Goal: Information Seeking & Learning: Learn about a topic

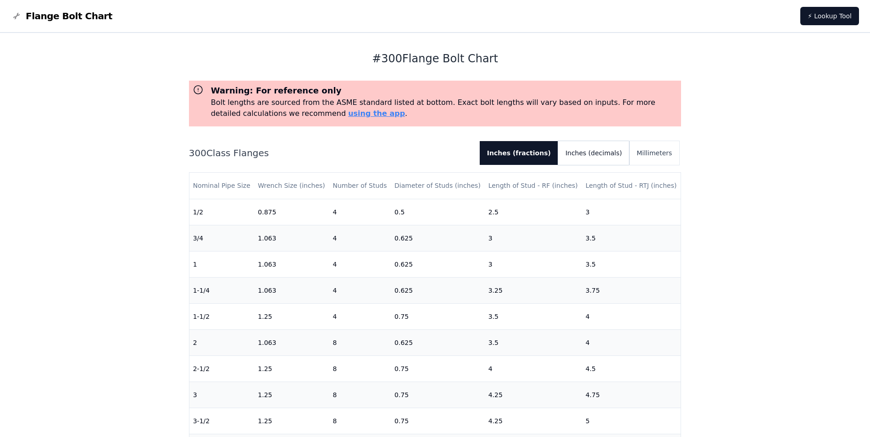
drag, startPoint x: 610, startPoint y: 152, endPoint x: 630, endPoint y: 149, distance: 20.9
click at [609, 150] on button "Inches (decimals)" at bounding box center [593, 153] width 71 height 24
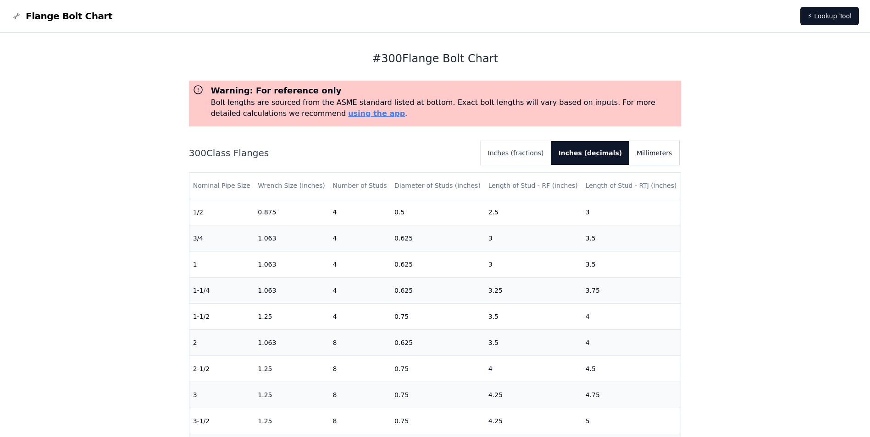
click at [641, 151] on button "Millimeters" at bounding box center [654, 153] width 50 height 24
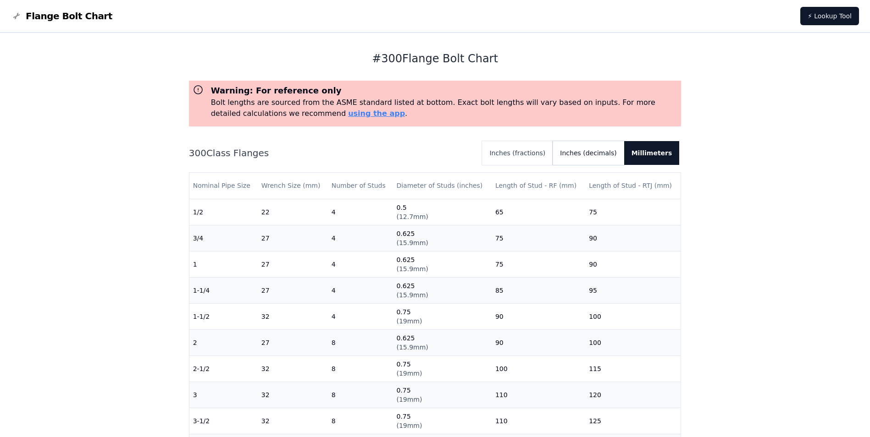
click at [596, 152] on button "Inches (decimals)" at bounding box center [587, 153] width 71 height 24
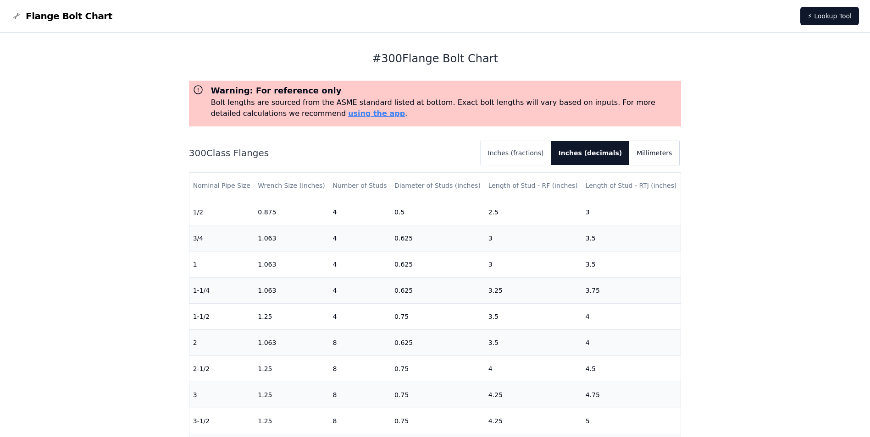
click at [659, 153] on button "Millimeters" at bounding box center [654, 153] width 50 height 24
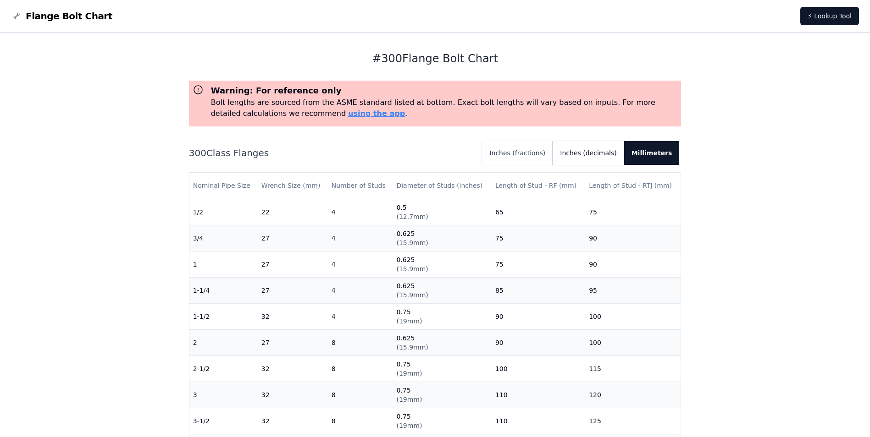
click at [600, 154] on button "Inches (decimals)" at bounding box center [587, 153] width 71 height 24
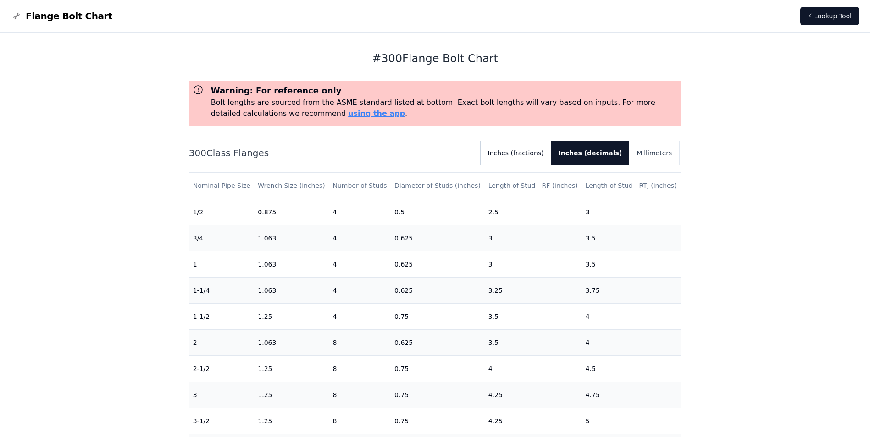
click at [528, 152] on button "Inches (fractions)" at bounding box center [515, 153] width 71 height 24
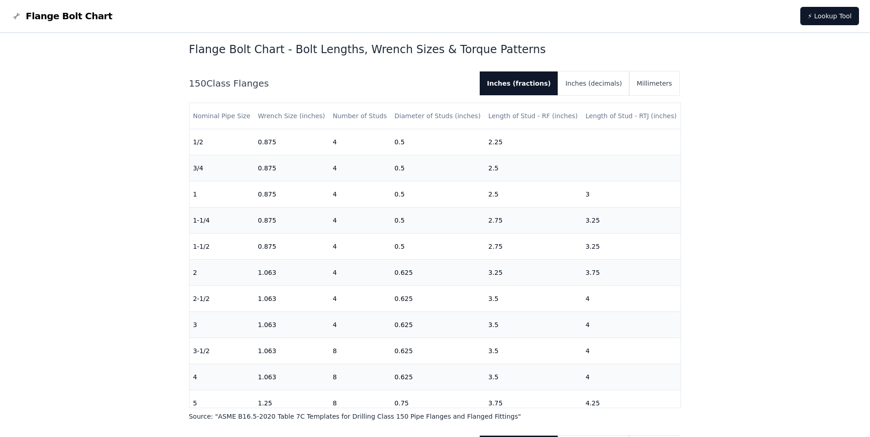
scroll to position [275, 0]
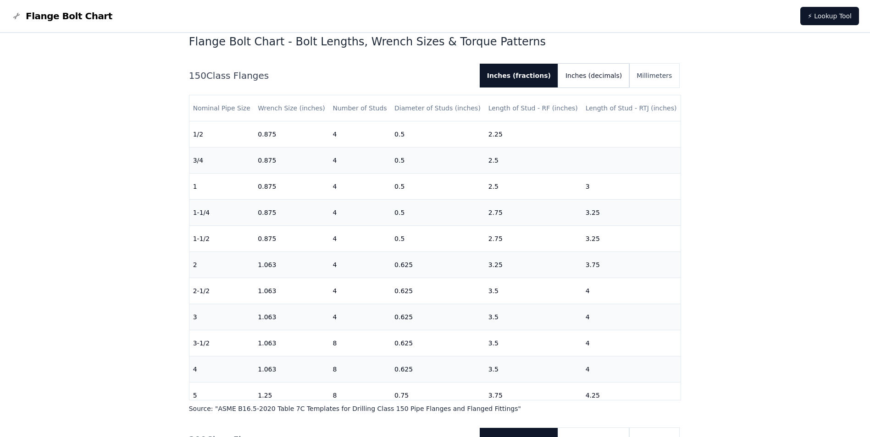
click at [593, 72] on button "Inches (decimals)" at bounding box center [593, 76] width 71 height 24
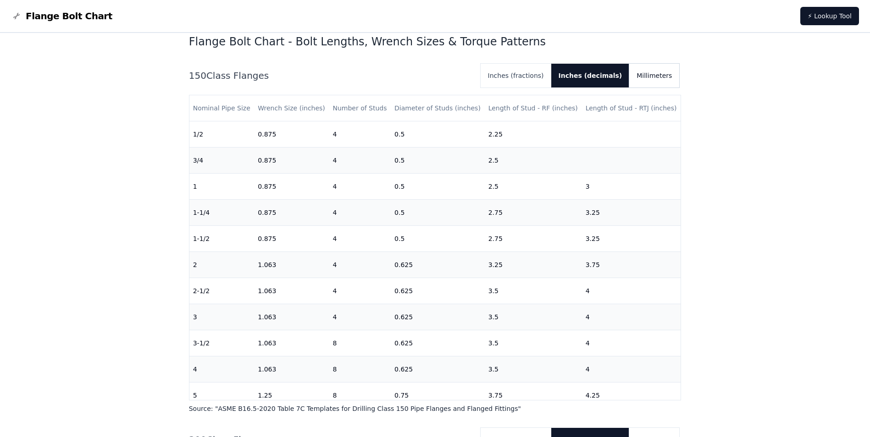
click at [659, 72] on button "Millimeters" at bounding box center [654, 76] width 50 height 24
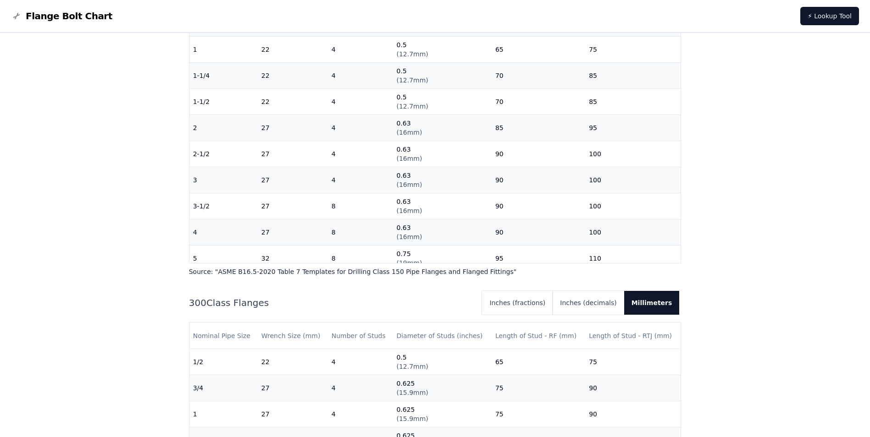
scroll to position [413, 0]
